Goal: Find specific page/section: Find specific page/section

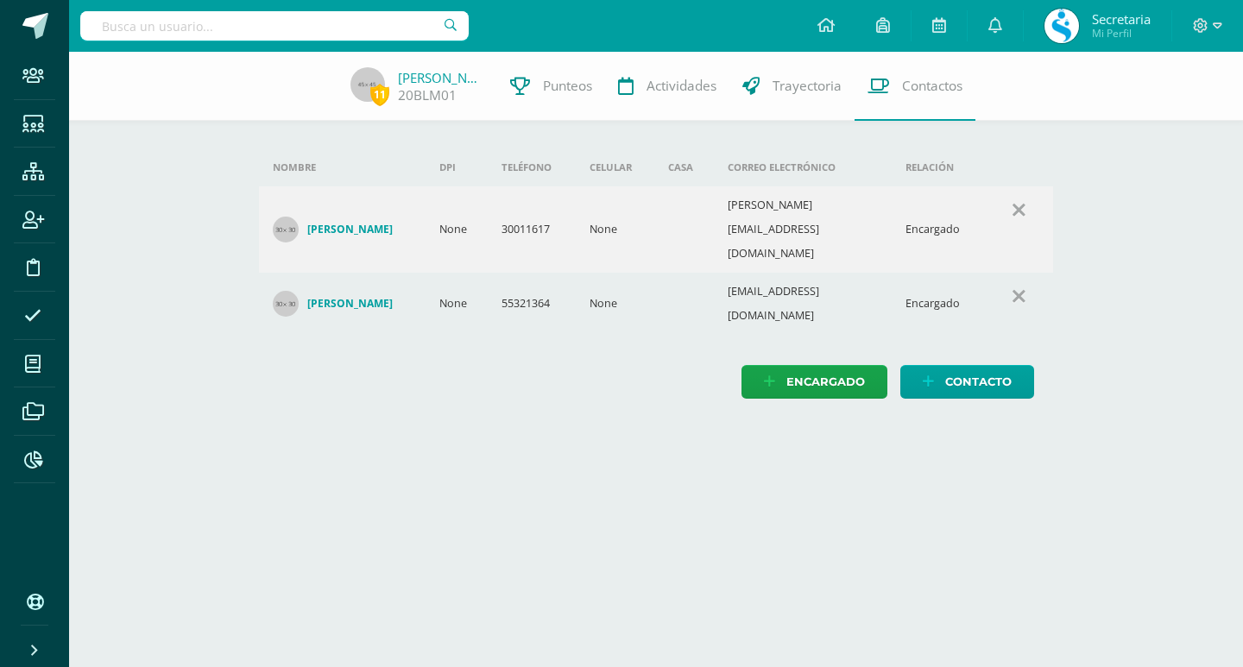
click at [289, 31] on input "text" at bounding box center [274, 25] width 389 height 29
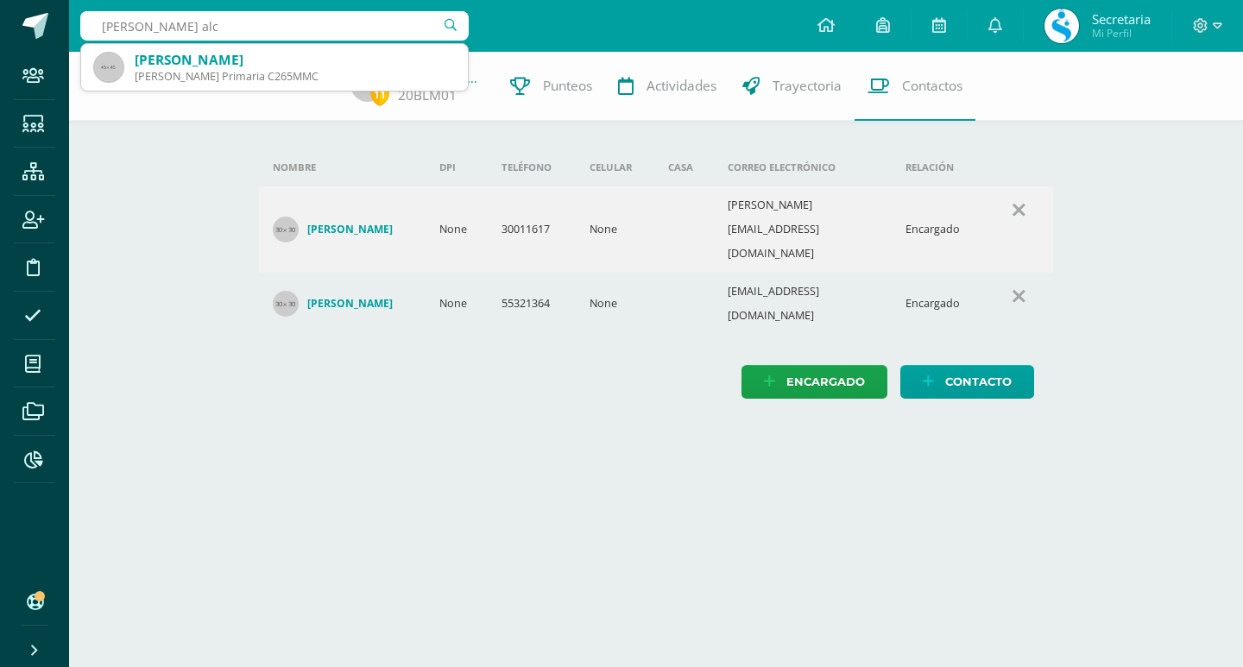
type input "[PERSON_NAME] alco"
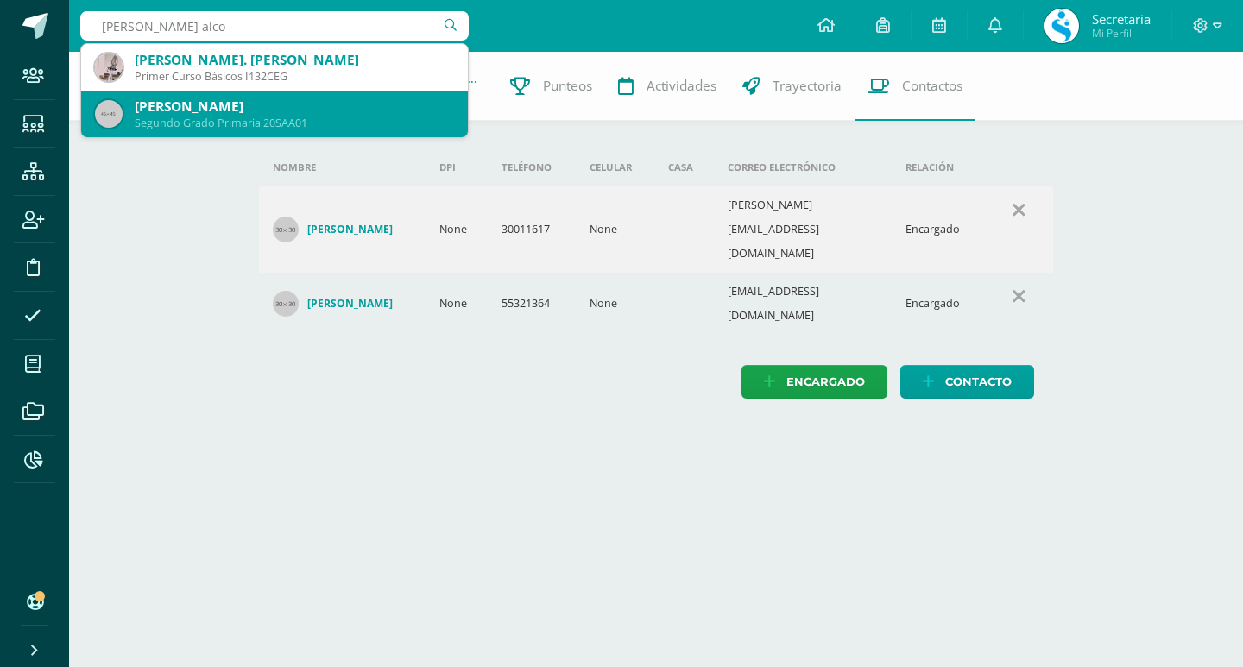
click at [281, 111] on div "[PERSON_NAME]" at bounding box center [294, 107] width 319 height 18
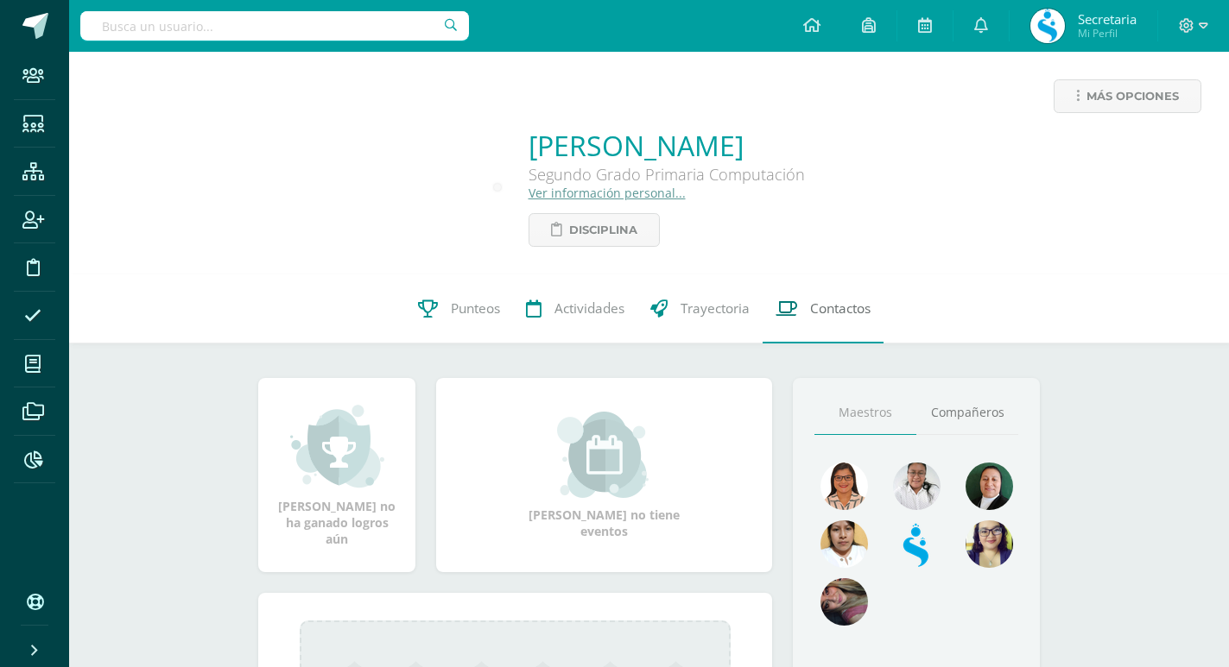
click at [866, 309] on span "Contactos" at bounding box center [840, 309] width 60 height 18
